Goal: Task Accomplishment & Management: Use online tool/utility

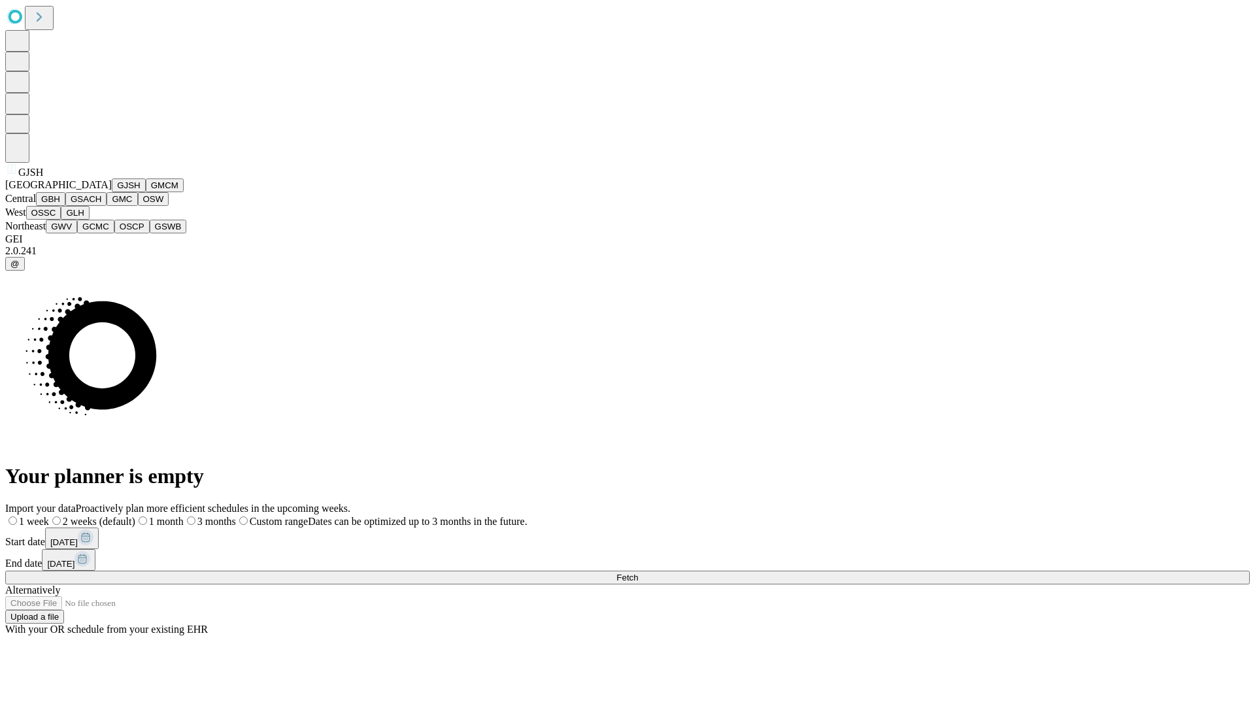
click at [112, 192] on button "GJSH" at bounding box center [129, 185] width 34 height 14
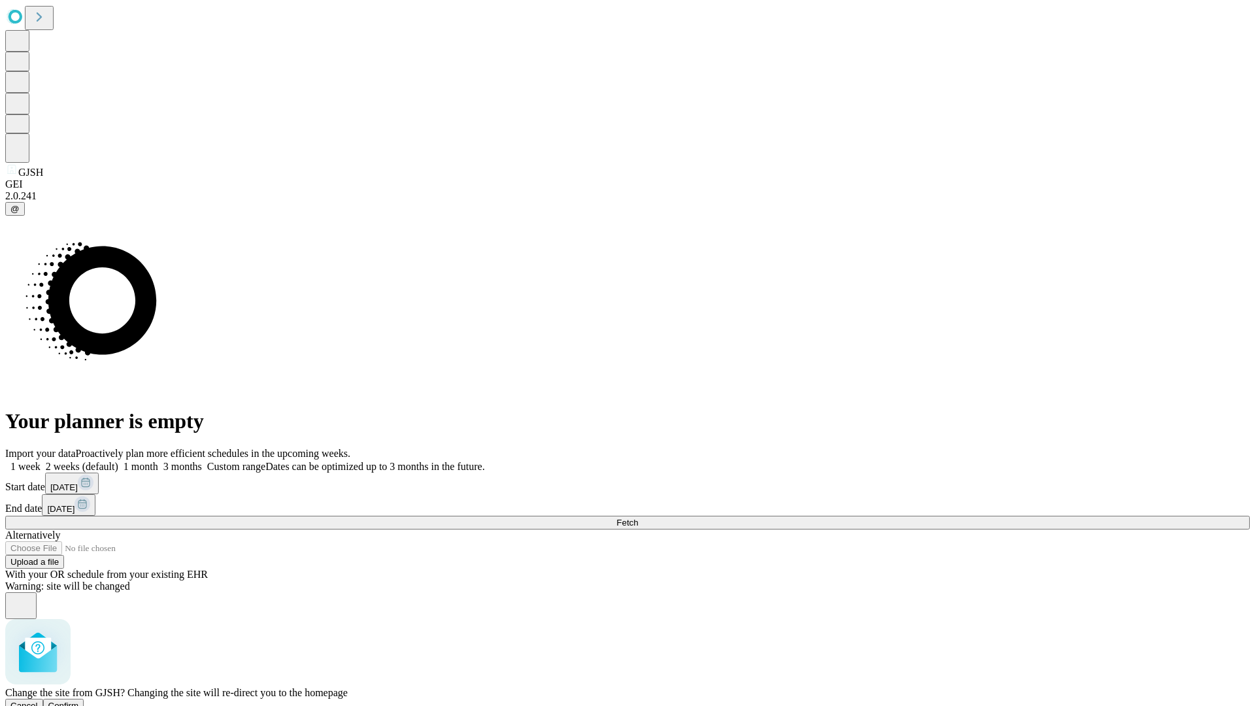
click at [79, 701] on span "Confirm" at bounding box center [63, 706] width 31 height 10
click at [158, 461] on label "1 month" at bounding box center [138, 466] width 40 height 11
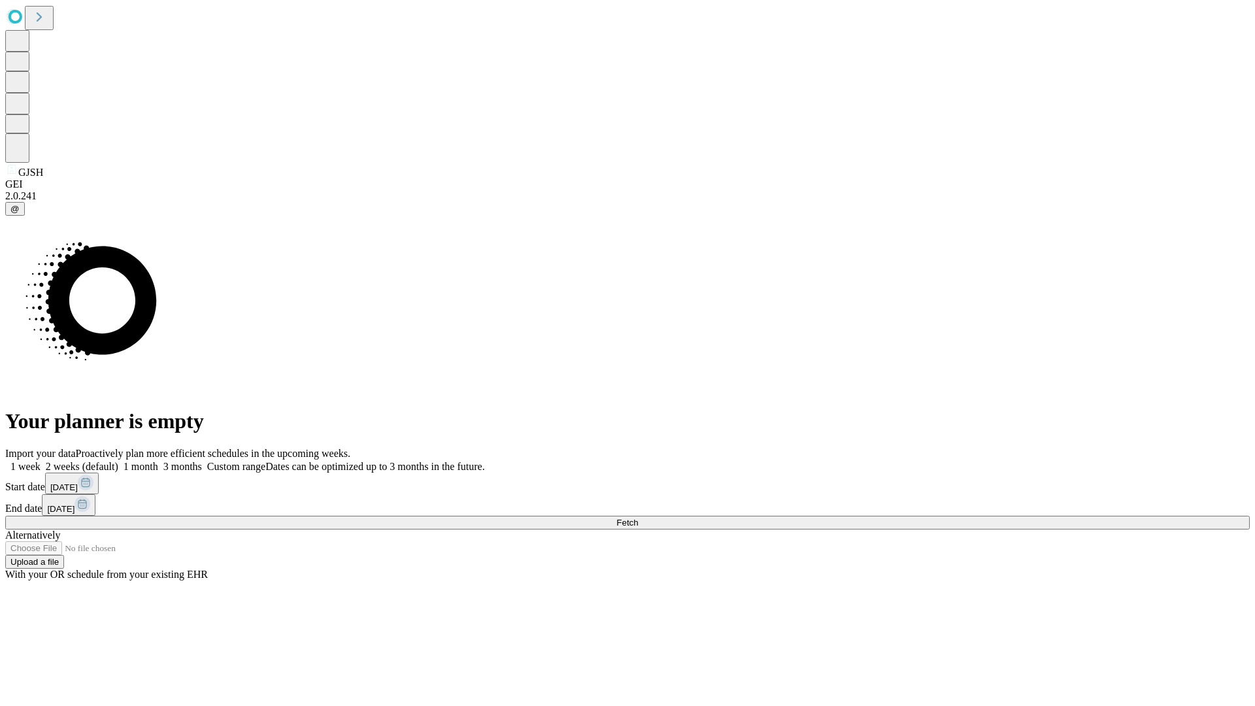
click at [638, 518] on span "Fetch" at bounding box center [627, 523] width 22 height 10
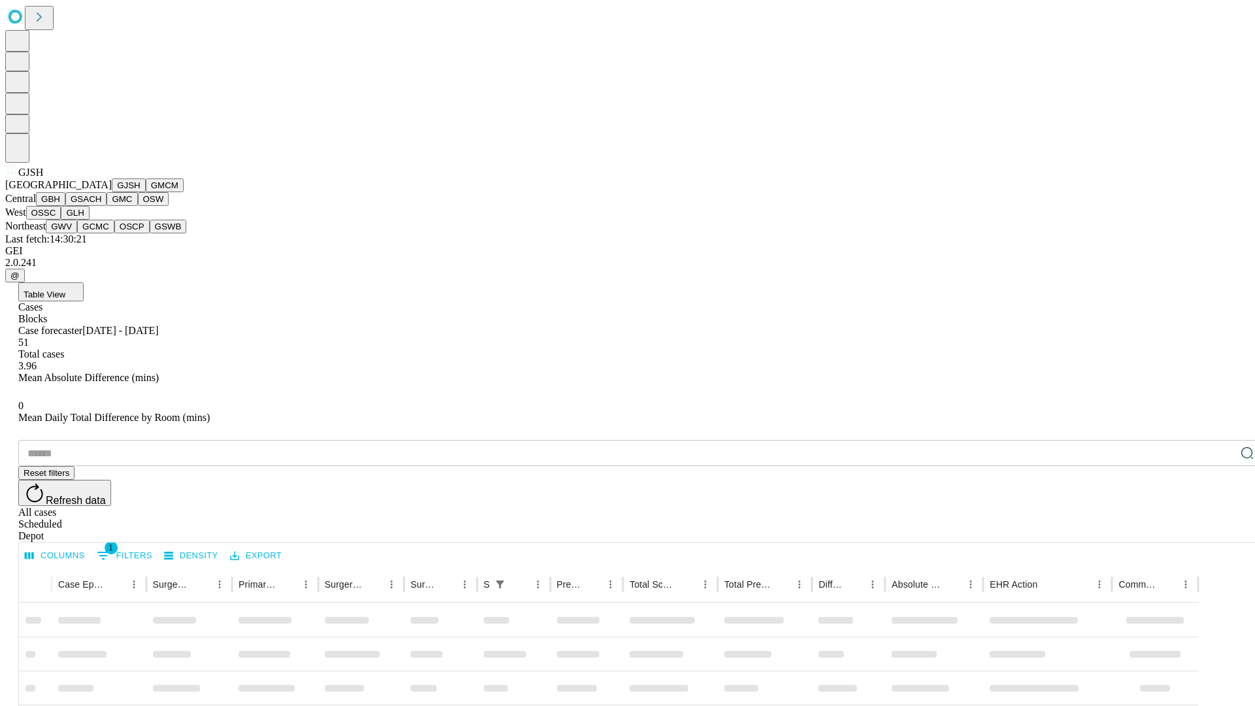
click at [146, 192] on button "GMCM" at bounding box center [165, 185] width 38 height 14
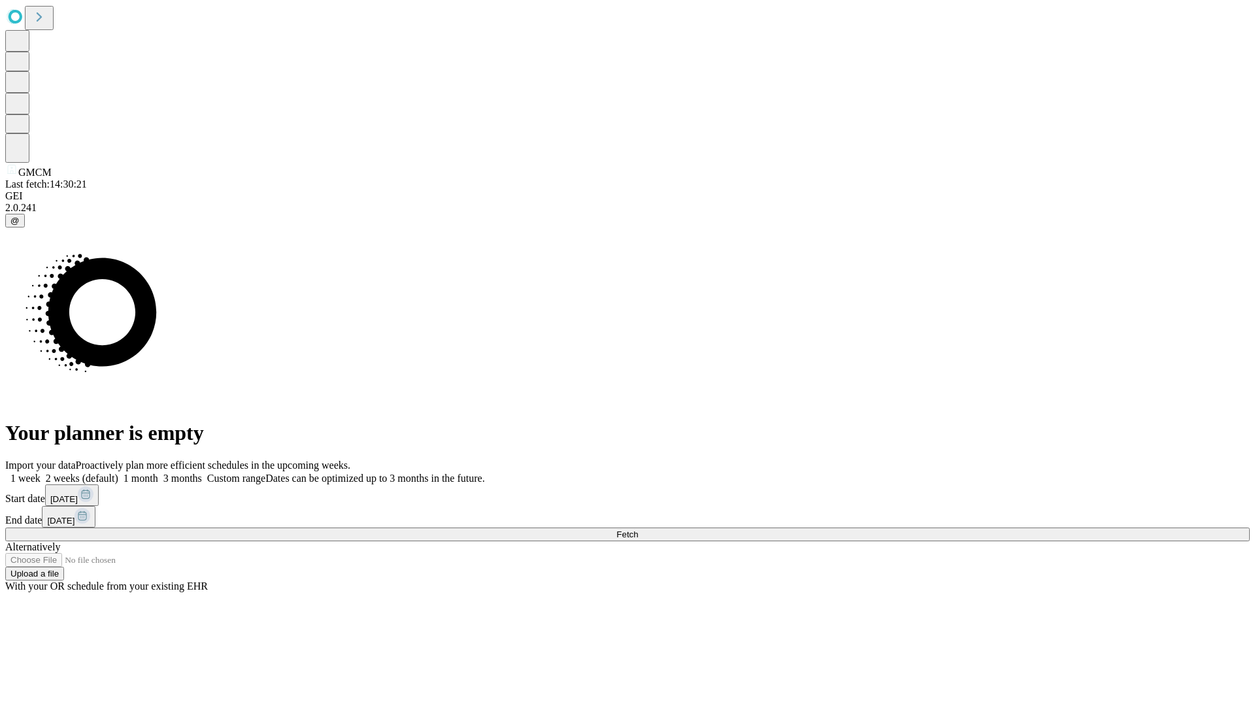
click at [158, 473] on label "1 month" at bounding box center [138, 478] width 40 height 11
click at [638, 530] on span "Fetch" at bounding box center [627, 535] width 22 height 10
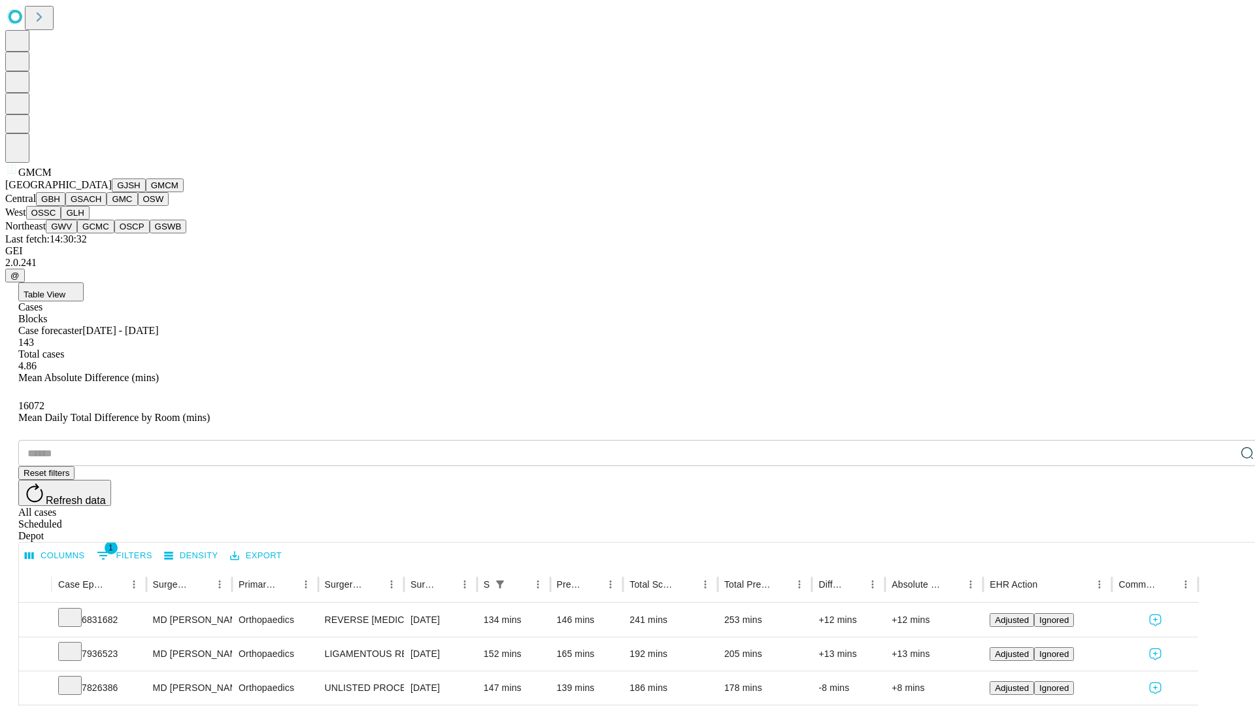
click at [65, 206] on button "GBH" at bounding box center [50, 199] width 29 height 14
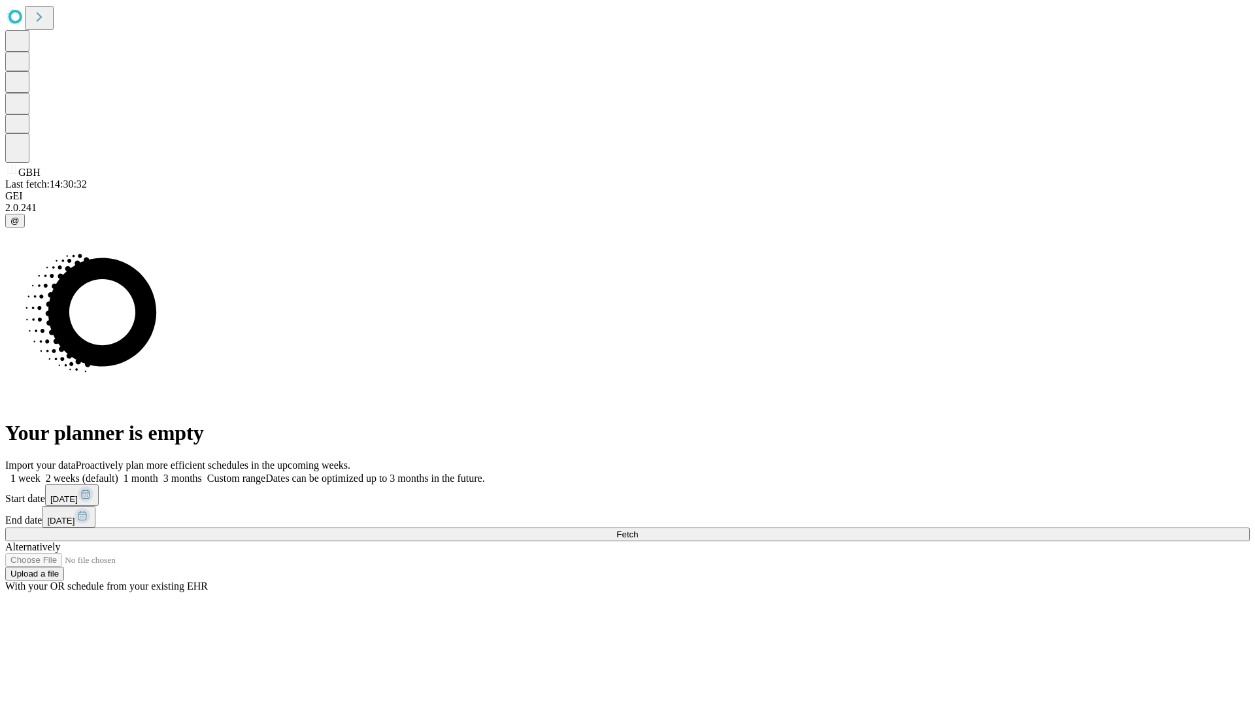
click at [158, 473] on label "1 month" at bounding box center [138, 478] width 40 height 11
click at [638, 530] on span "Fetch" at bounding box center [627, 535] width 22 height 10
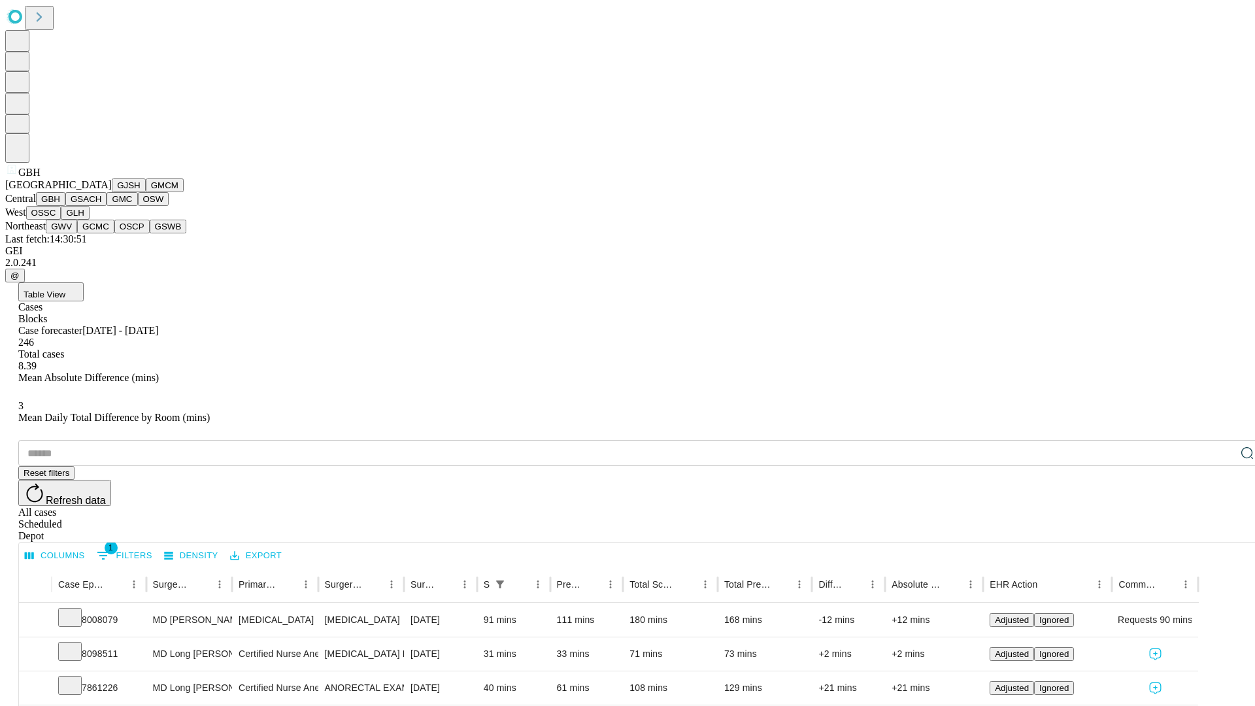
click at [101, 206] on button "GSACH" at bounding box center [85, 199] width 41 height 14
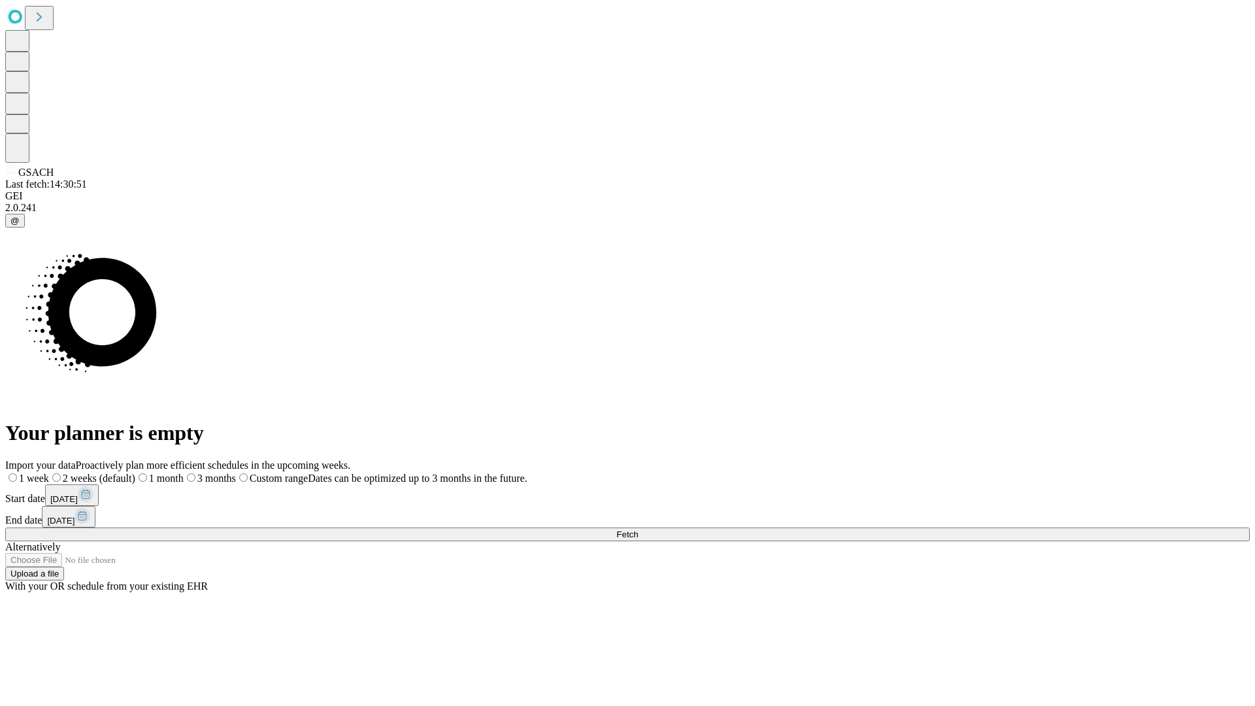
click at [184, 473] on label "1 month" at bounding box center [159, 478] width 48 height 11
click at [638, 530] on span "Fetch" at bounding box center [627, 535] width 22 height 10
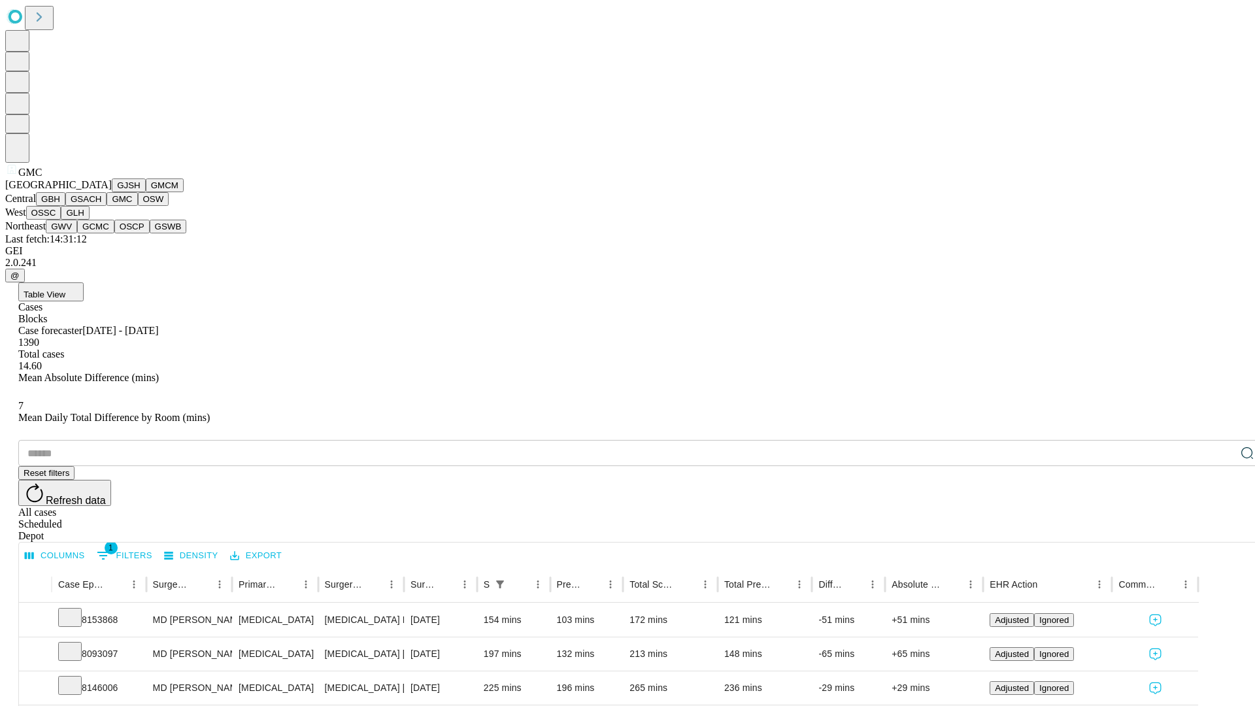
click at [138, 206] on button "OSW" at bounding box center [153, 199] width 31 height 14
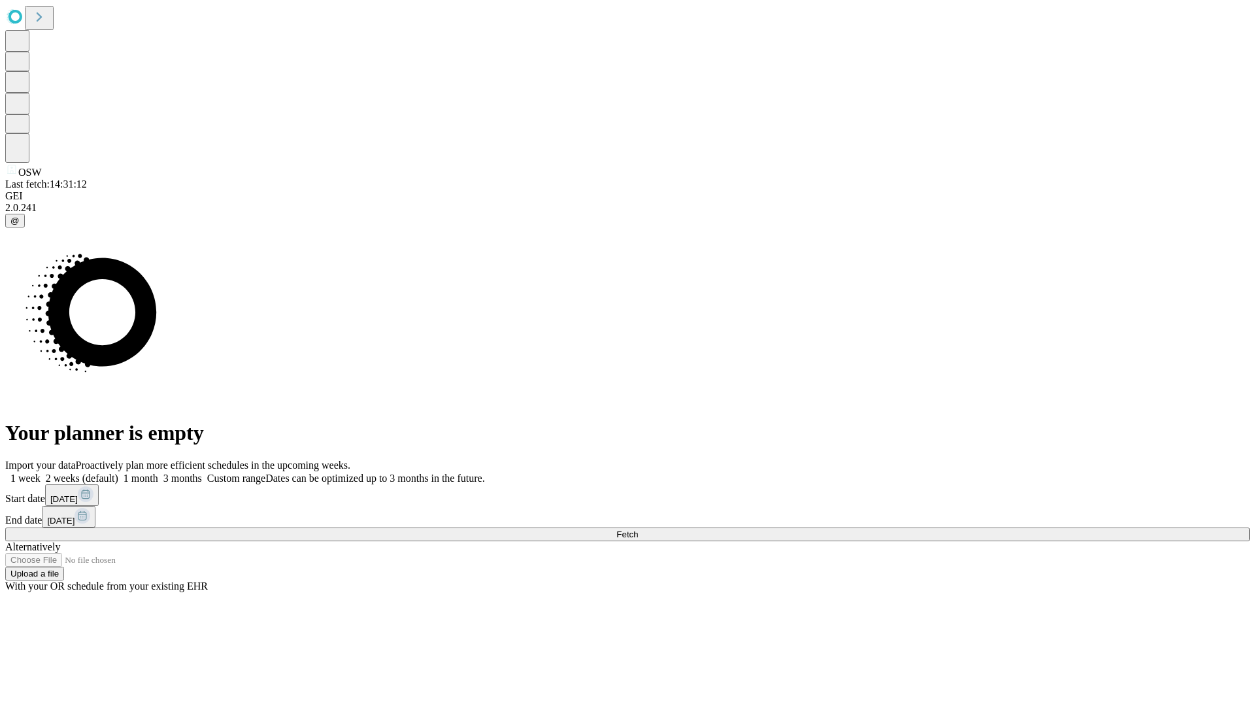
click at [158, 473] on label "1 month" at bounding box center [138, 478] width 40 height 11
click at [638, 530] on span "Fetch" at bounding box center [627, 535] width 22 height 10
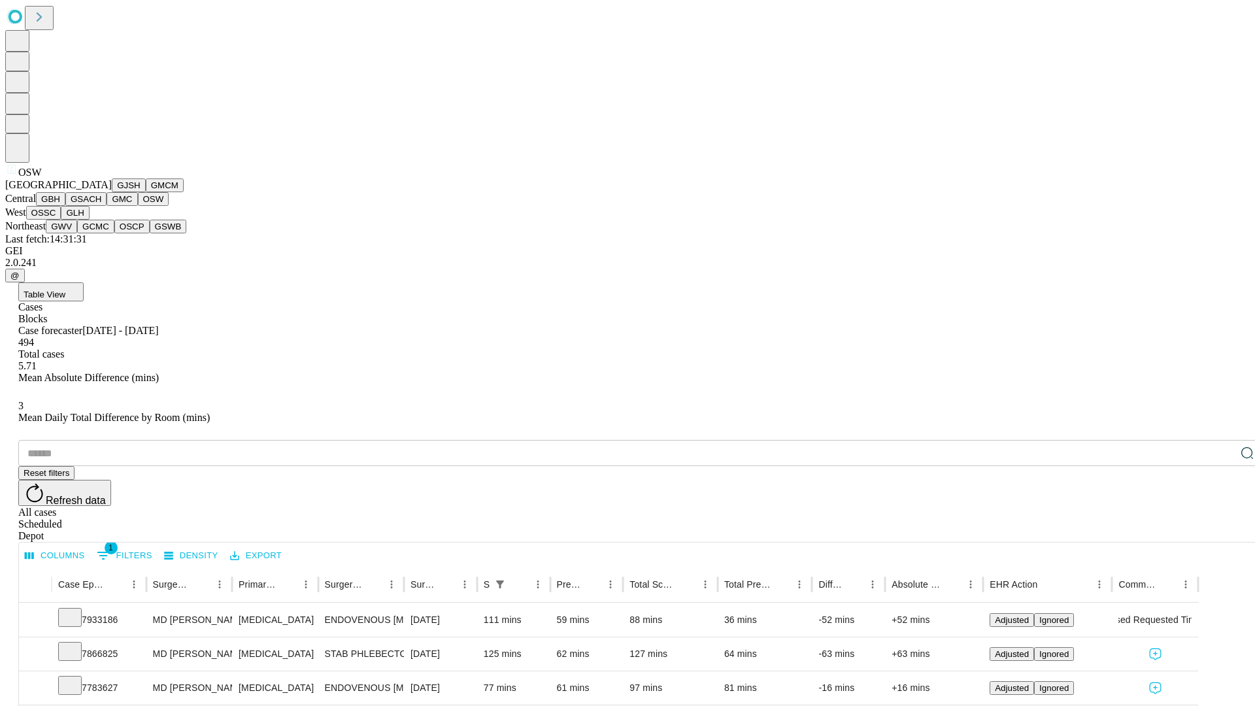
click at [61, 220] on button "OSSC" at bounding box center [43, 213] width 35 height 14
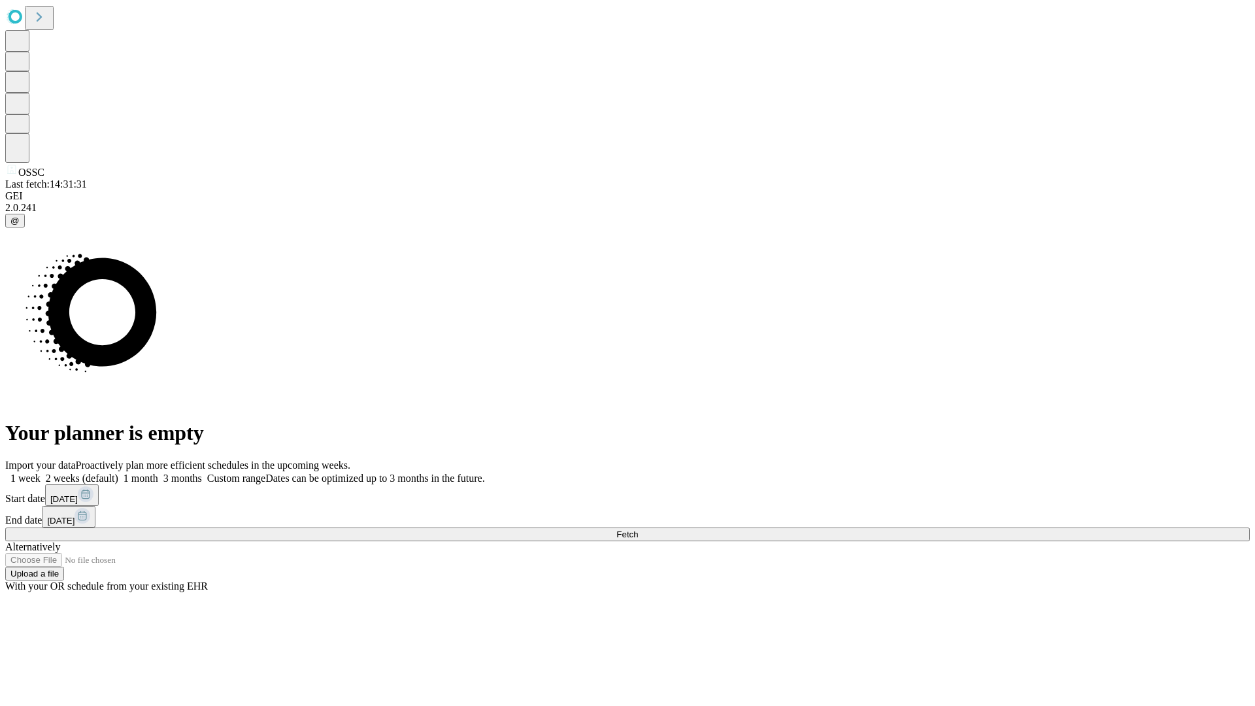
click at [158, 473] on label "1 month" at bounding box center [138, 478] width 40 height 11
click at [638, 530] on span "Fetch" at bounding box center [627, 535] width 22 height 10
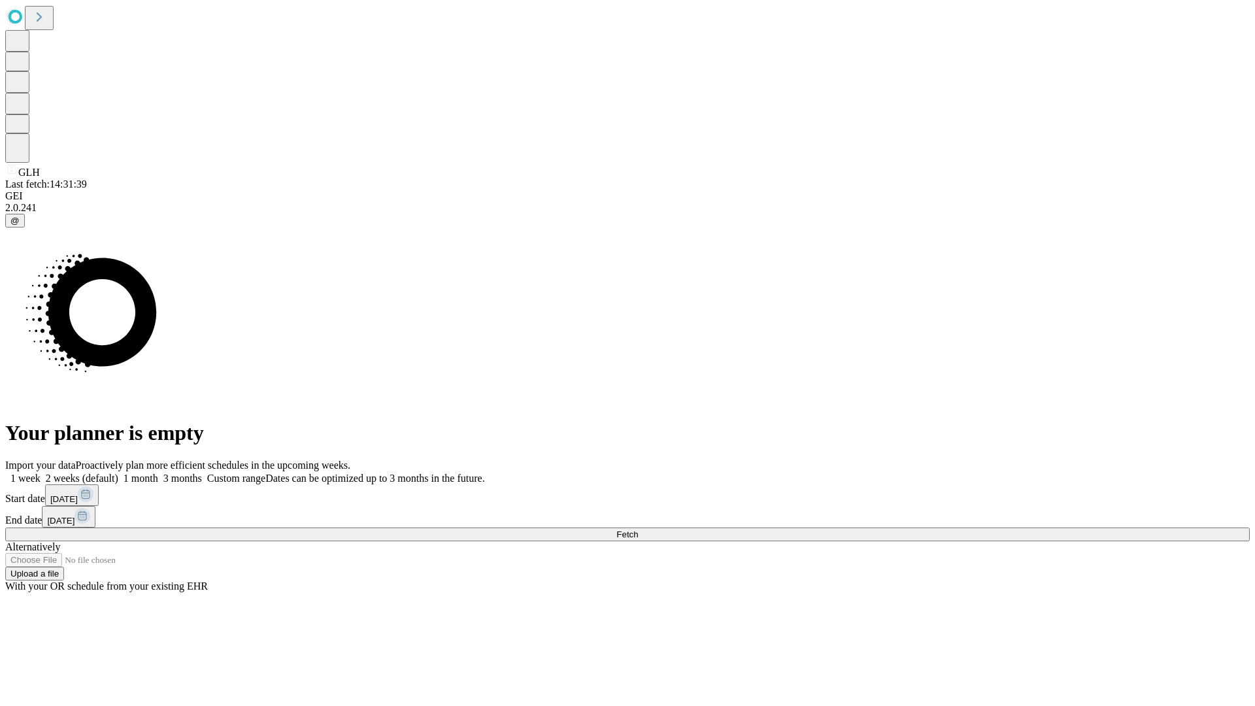
click at [158, 473] on label "1 month" at bounding box center [138, 478] width 40 height 11
click at [638, 530] on span "Fetch" at bounding box center [627, 535] width 22 height 10
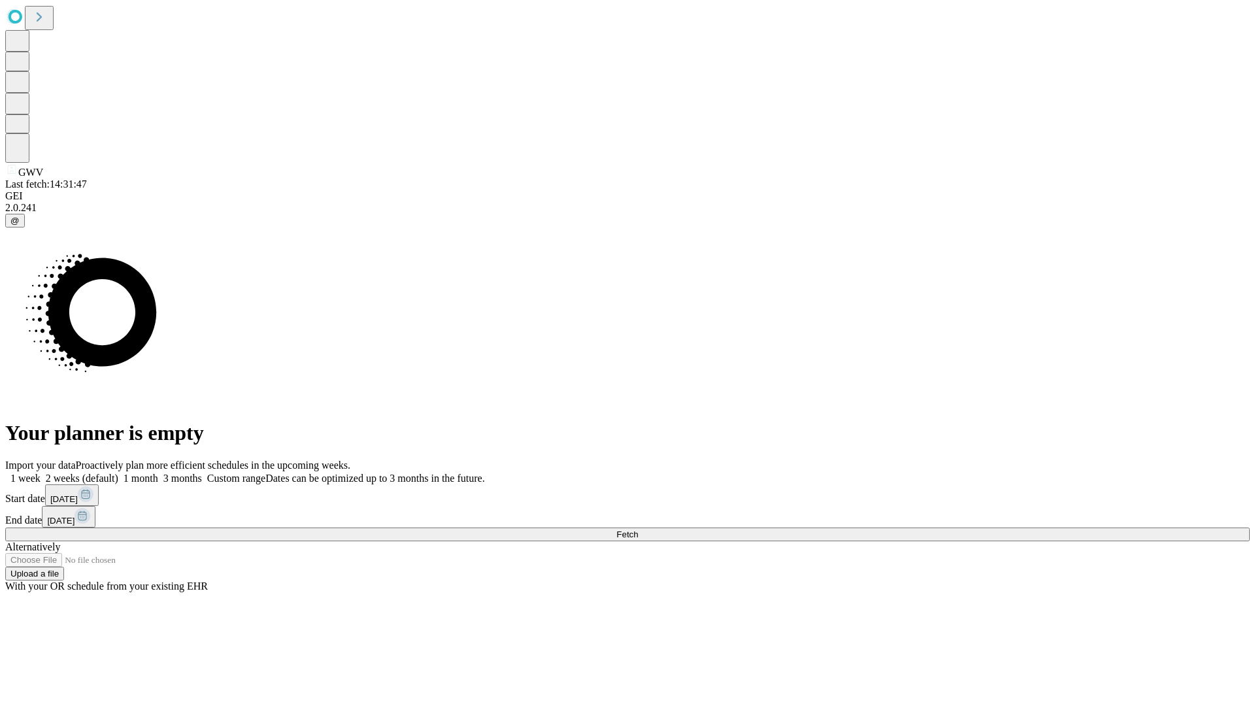
click at [158, 473] on label "1 month" at bounding box center [138, 478] width 40 height 11
click at [638, 530] on span "Fetch" at bounding box center [627, 535] width 22 height 10
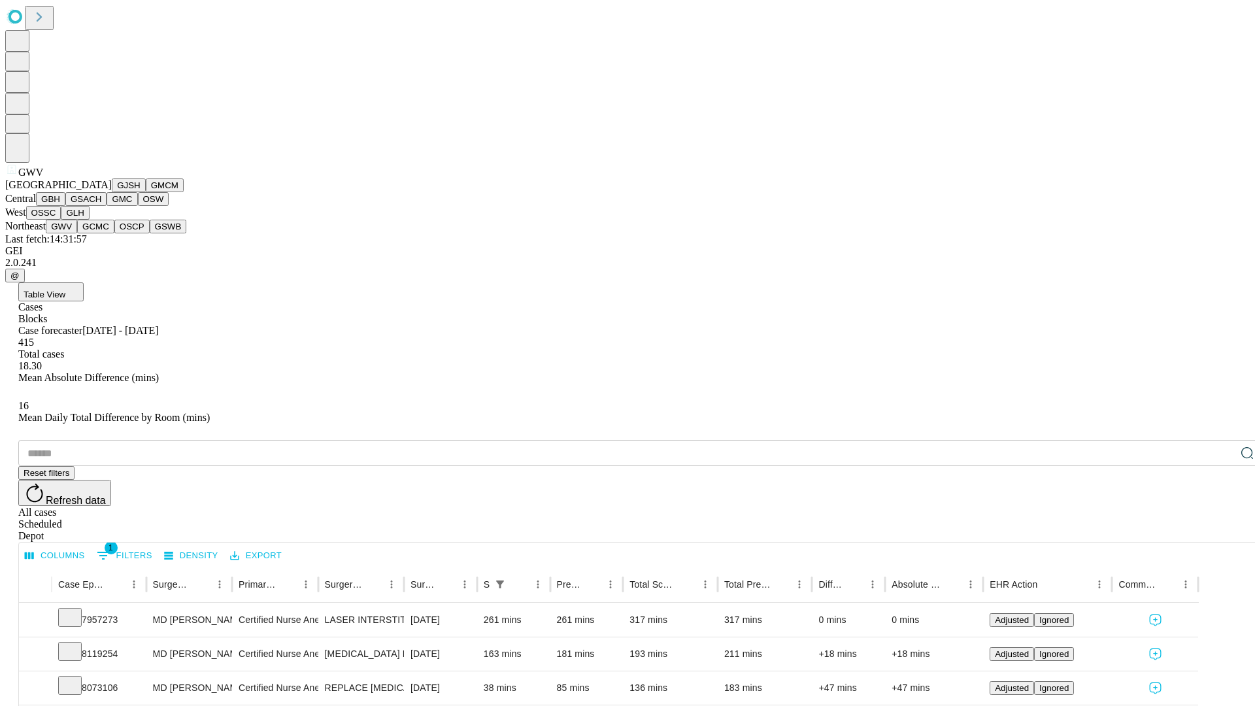
click at [101, 233] on button "GCMC" at bounding box center [95, 227] width 37 height 14
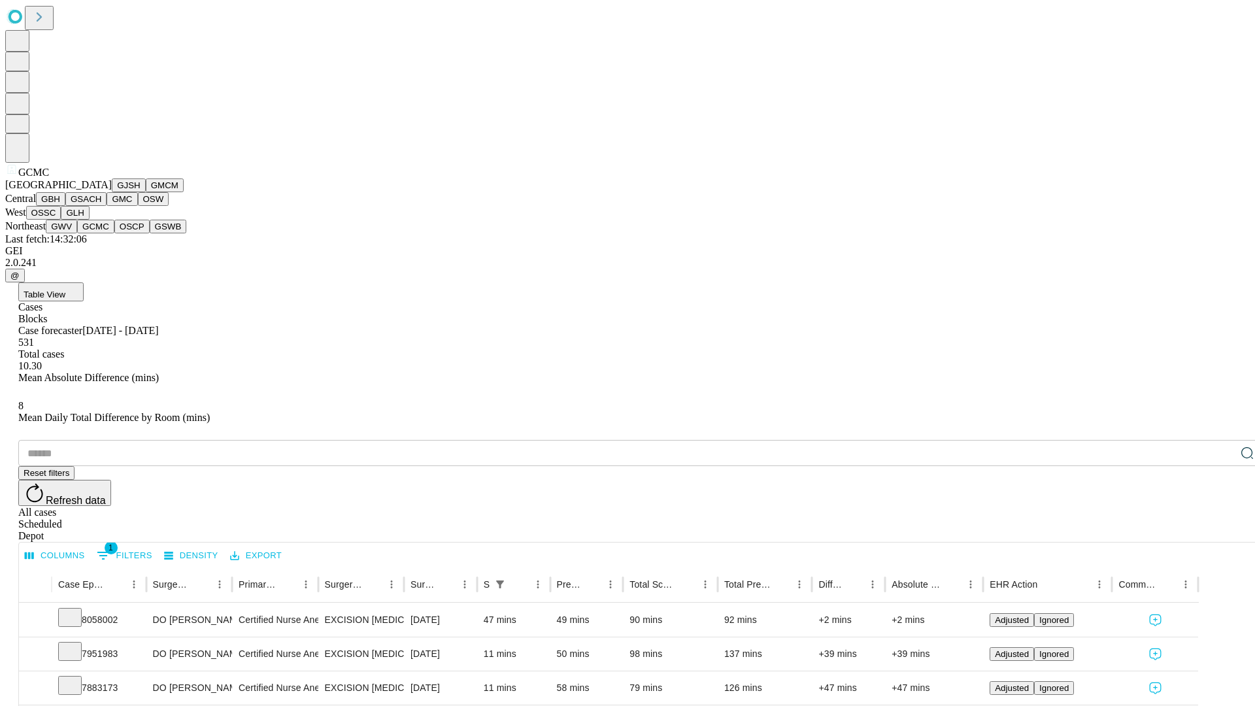
click at [114, 233] on button "OSCP" at bounding box center [131, 227] width 35 height 14
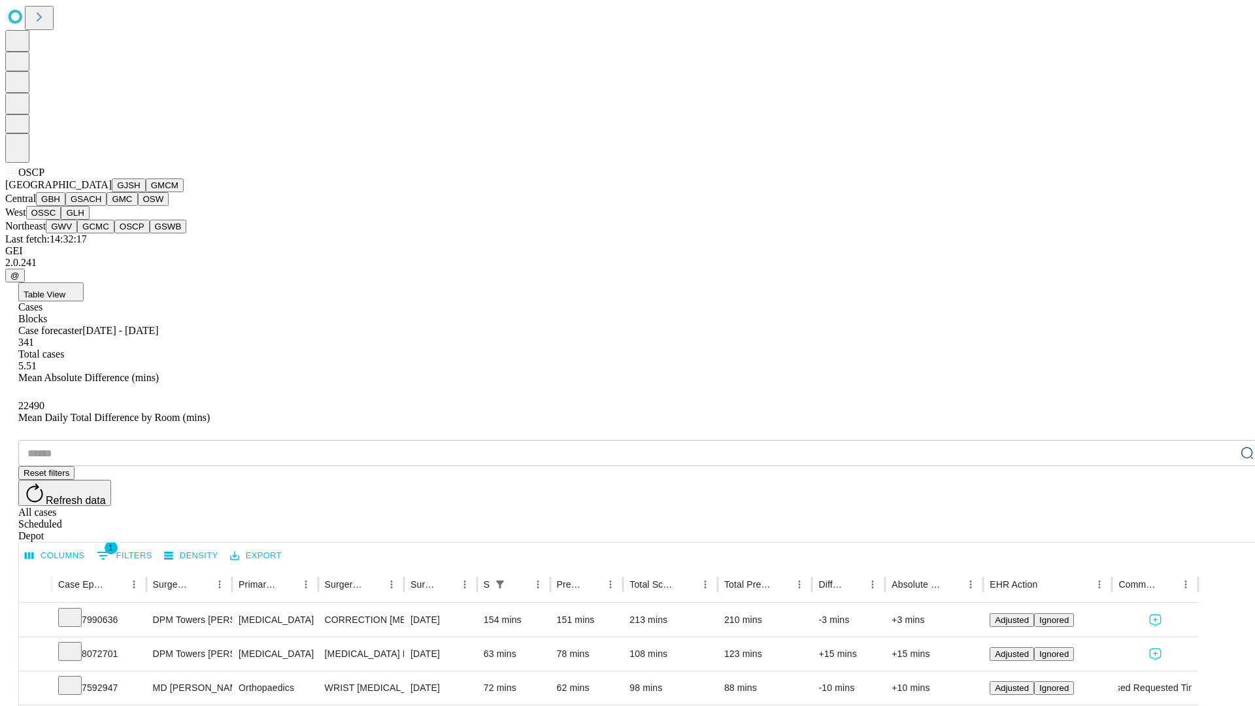
click at [150, 233] on button "GSWB" at bounding box center [168, 227] width 37 height 14
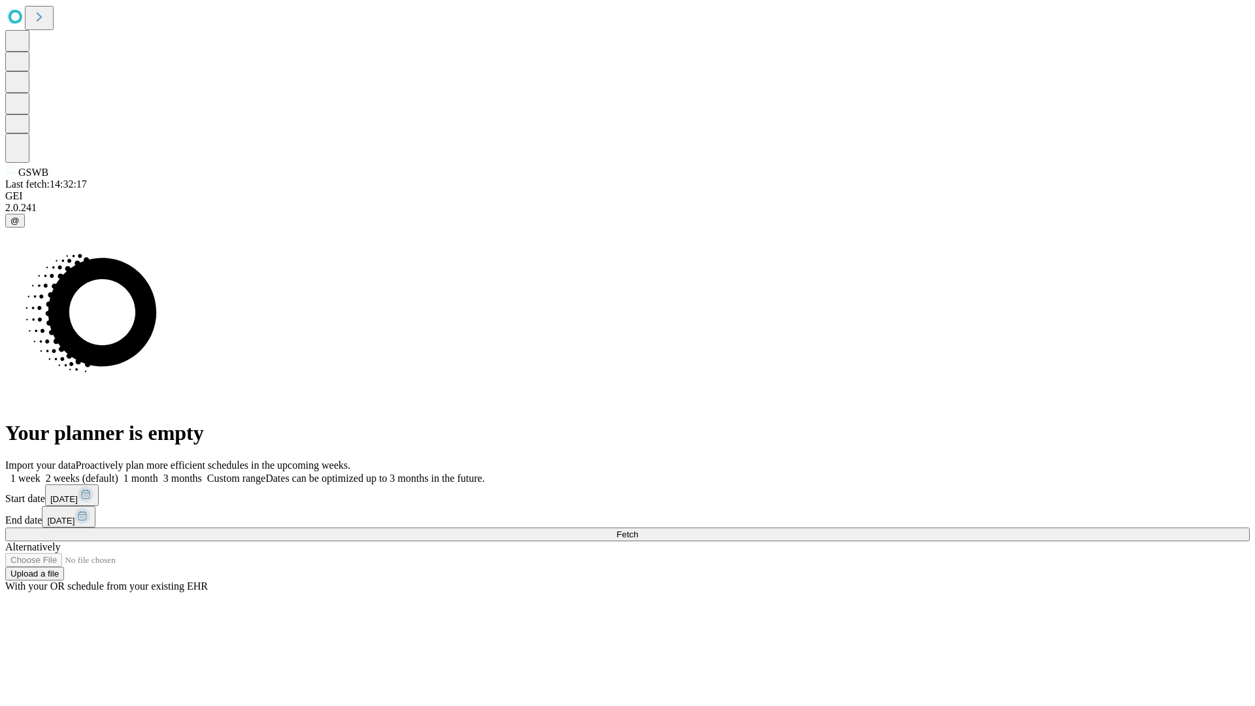
click at [158, 473] on label "1 month" at bounding box center [138, 478] width 40 height 11
click at [638, 530] on span "Fetch" at bounding box center [627, 535] width 22 height 10
